Goal: Transaction & Acquisition: Obtain resource

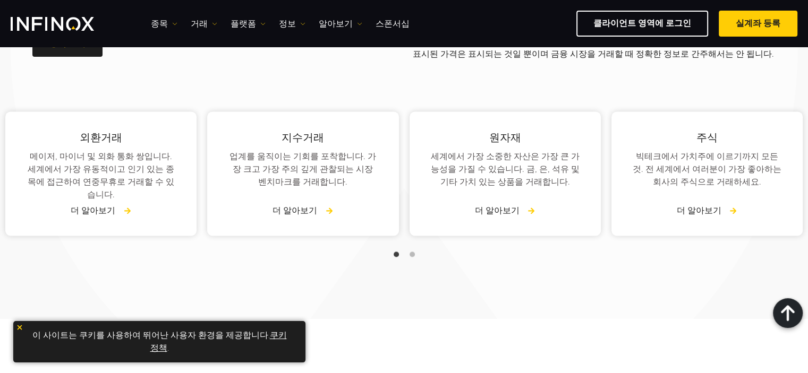
scroll to position [1505, 0]
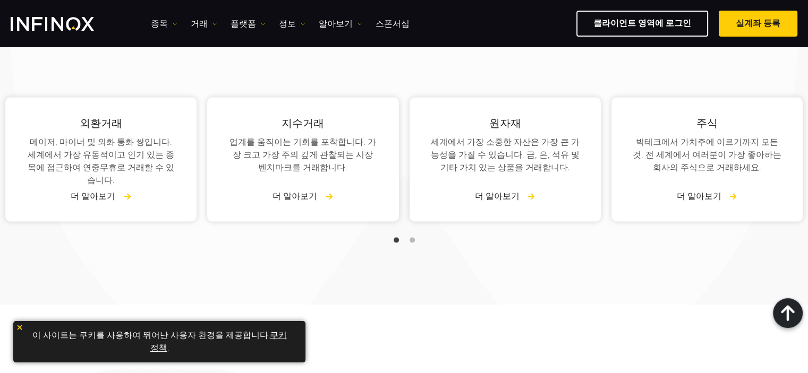
click at [360, 53] on div "외환거래 메이저, 마이너 및 외화 통화 쌍입니다. 세계에서 가장 유동적이고 인기 있는 종목에 접근하여 연중무휴로 거래할 수 있습니다. 더 알아…" at bounding box center [404, 149] width 808 height 206
click at [79, 21] on img "INFINOX Logo" at bounding box center [52, 24] width 83 height 14
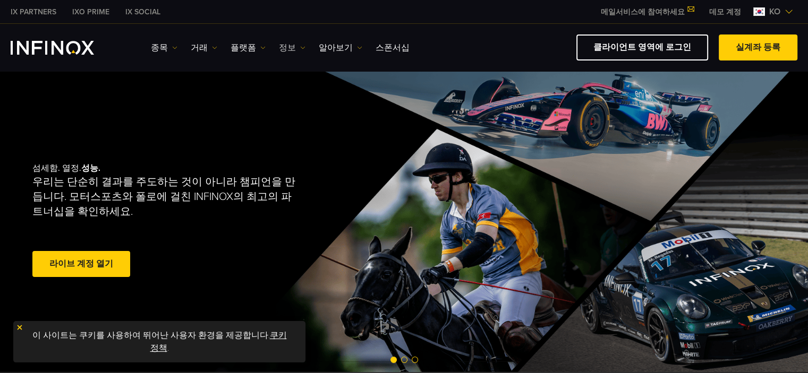
click at [289, 46] on link "정보" at bounding box center [292, 47] width 27 height 13
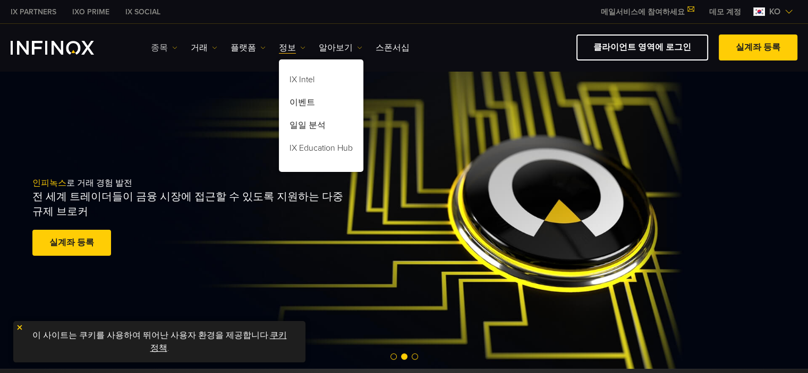
click at [172, 45] on img at bounding box center [174, 47] width 5 height 5
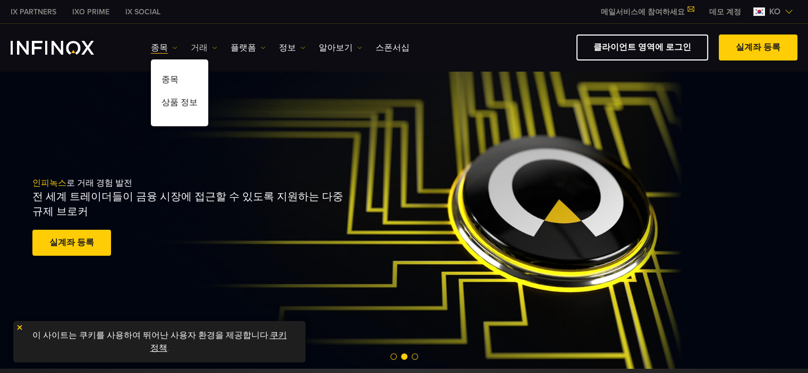
click at [206, 49] on link "거래" at bounding box center [204, 47] width 27 height 13
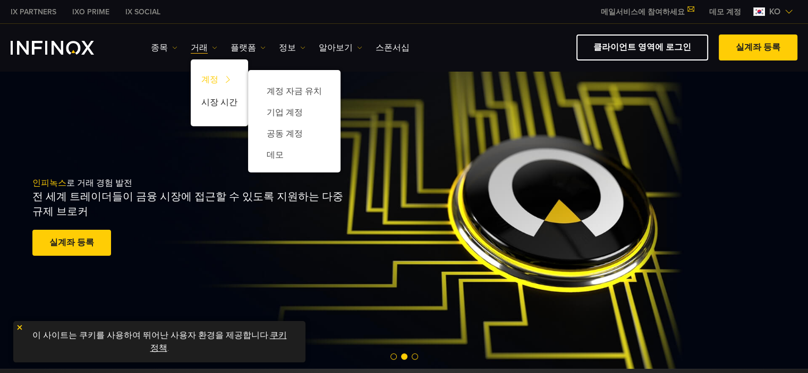
click at [212, 79] on link "계정" at bounding box center [219, 81] width 57 height 23
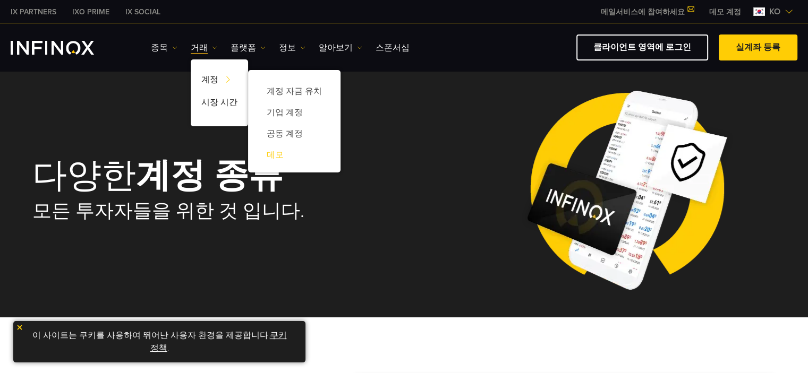
click at [273, 155] on link "데모" at bounding box center [294, 154] width 71 height 21
